Goal: Transaction & Acquisition: Purchase product/service

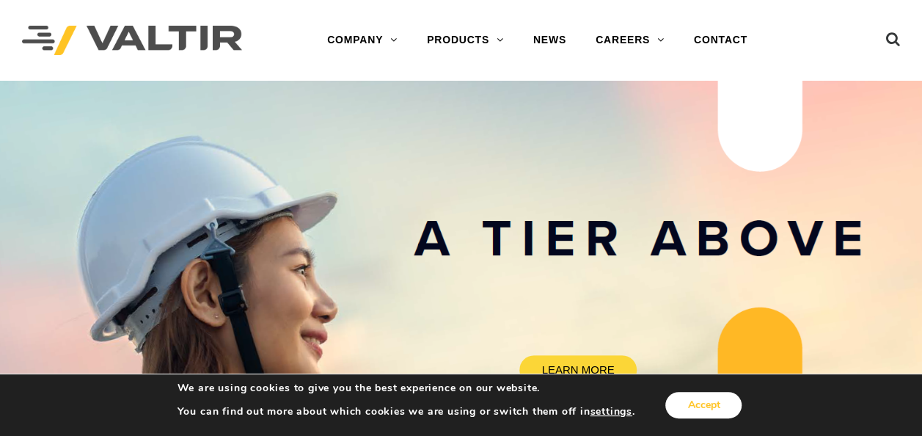
click at [691, 402] on button "Accept" at bounding box center [704, 405] width 76 height 26
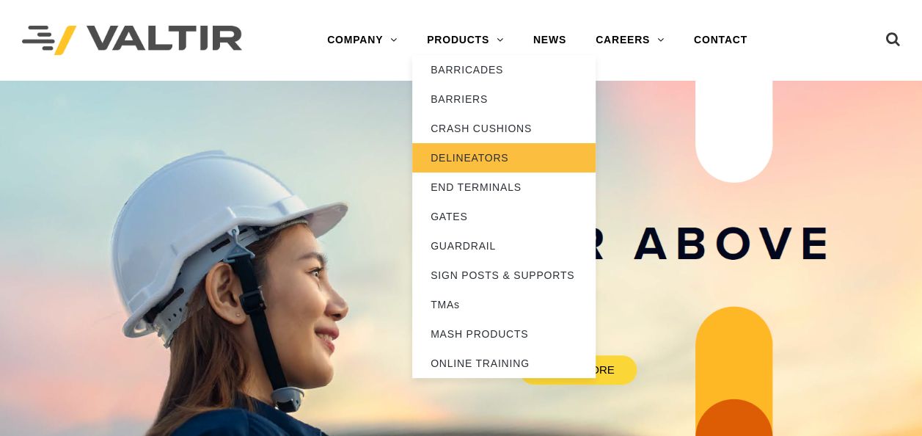
click at [456, 158] on link "DELINEATORS" at bounding box center [503, 157] width 183 height 29
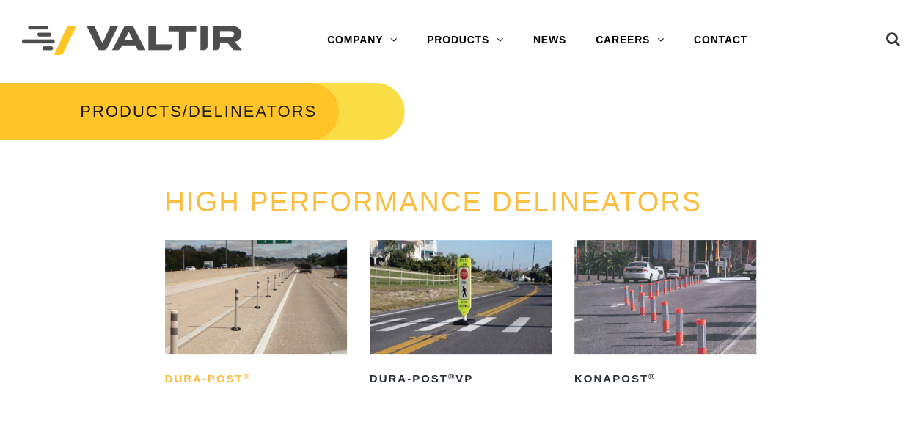
click at [208, 376] on h2 "Dura-Post ®" at bounding box center [256, 378] width 182 height 23
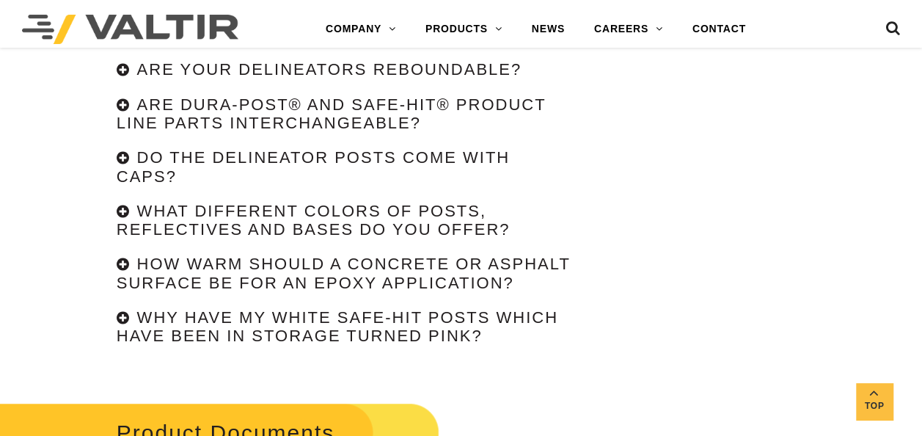
scroll to position [3138, 0]
